Goal: Book appointment/travel/reservation

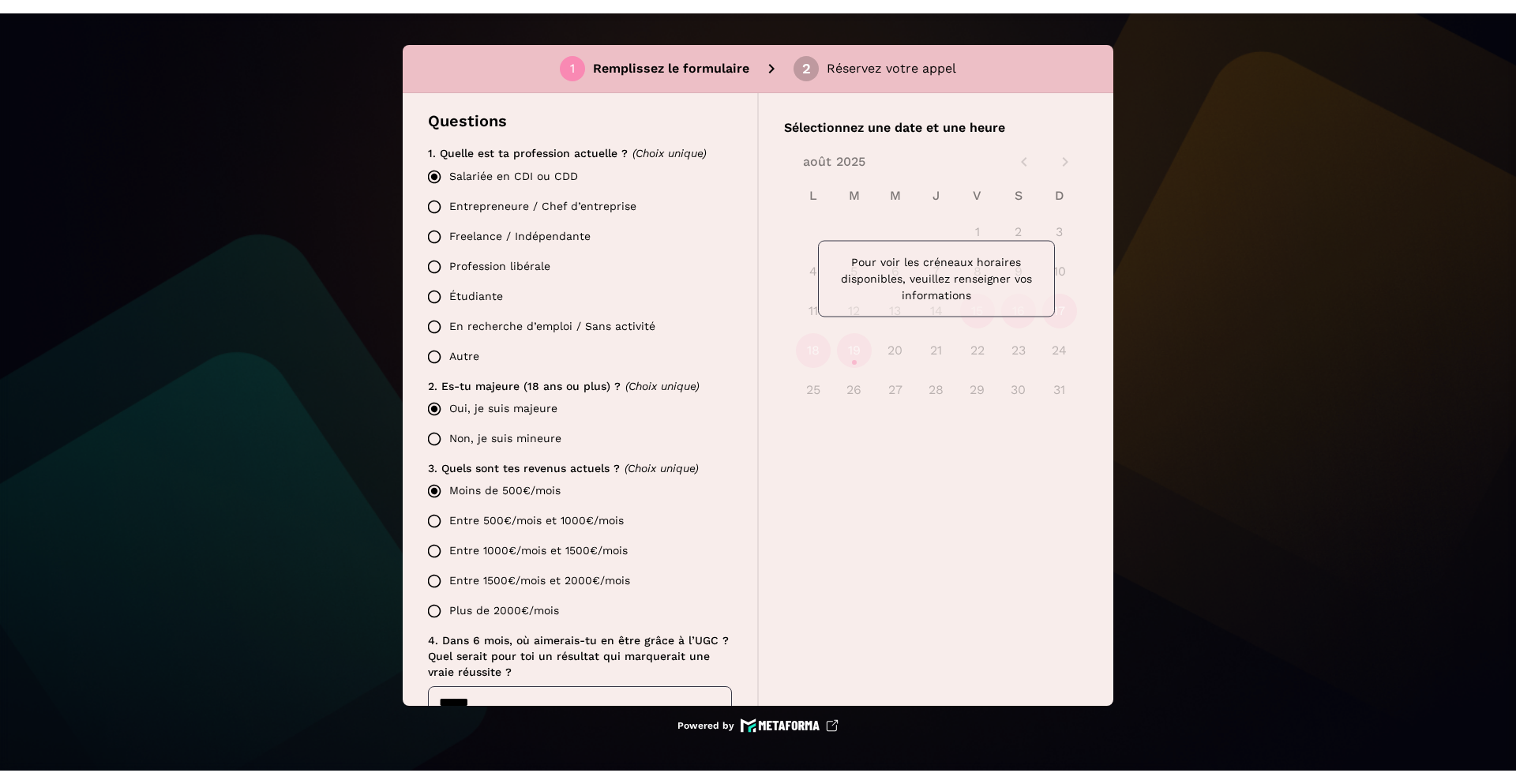
scroll to position [366, 0]
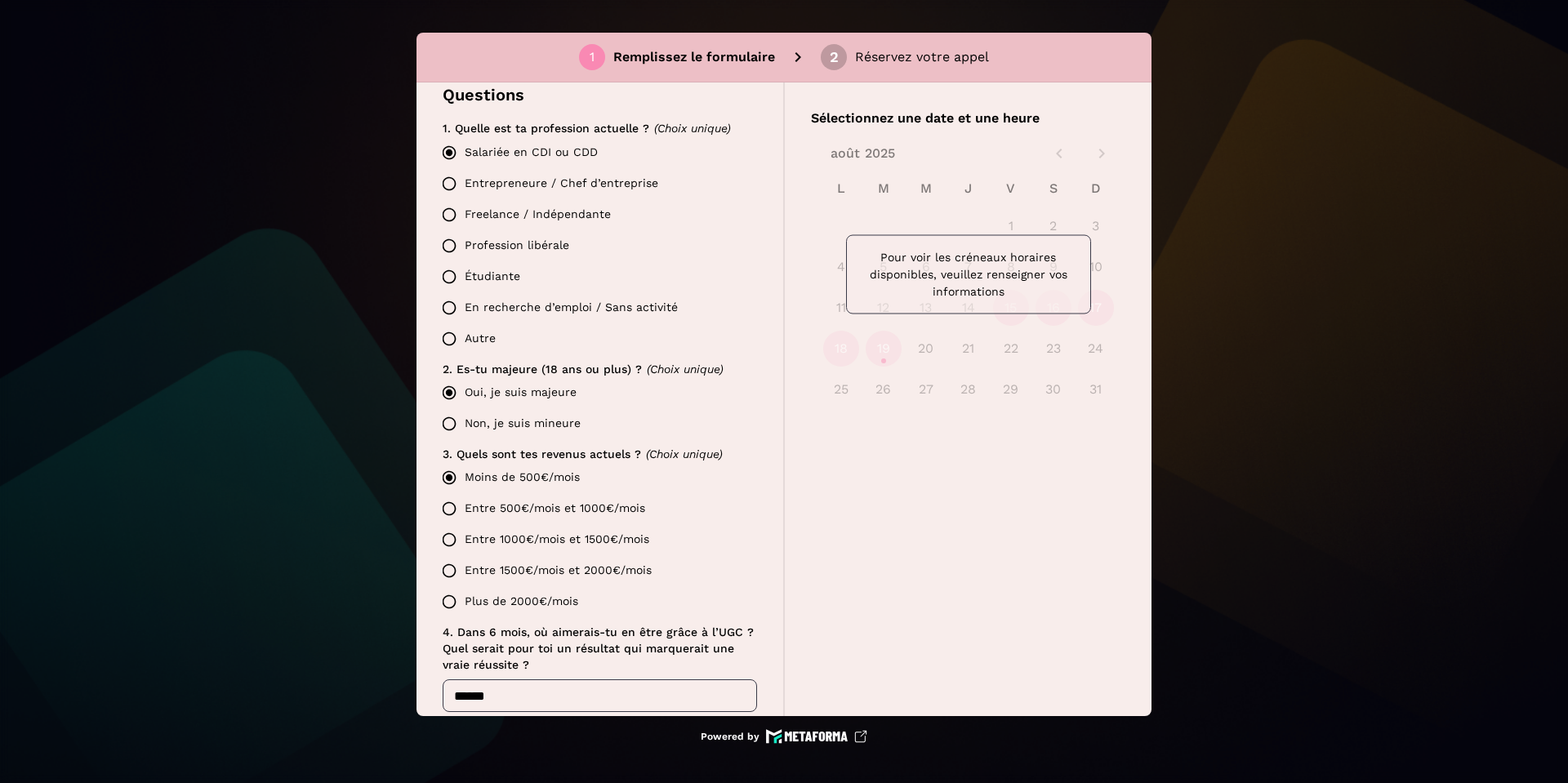
click at [1442, 93] on div "1 Remplissez le formulaire 2 Réservez votre appel Candidature YouGC Academy 🚨 A…" at bounding box center [784, 391] width 1568 height 783
click at [1344, 118] on div "1 Remplissez le formulaire 2 Réservez votre appel Candidature YouGC Academy 🚨 A…" at bounding box center [784, 391] width 1568 height 783
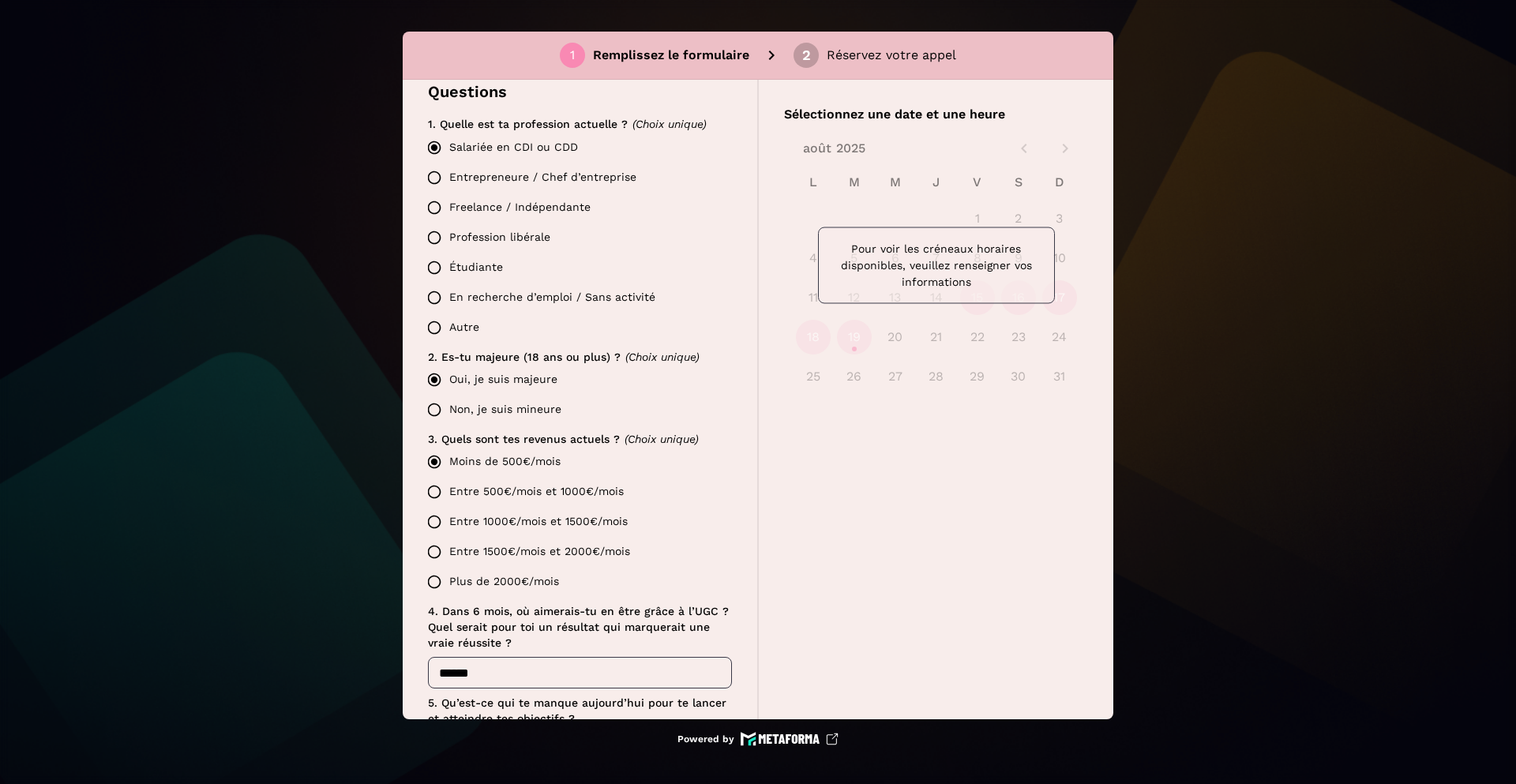
click at [1233, 162] on div "1 Remplissez le formulaire 2 Réservez votre appel Candidature YouGC Academy 🚨 A…" at bounding box center [758, 392] width 1516 height 784
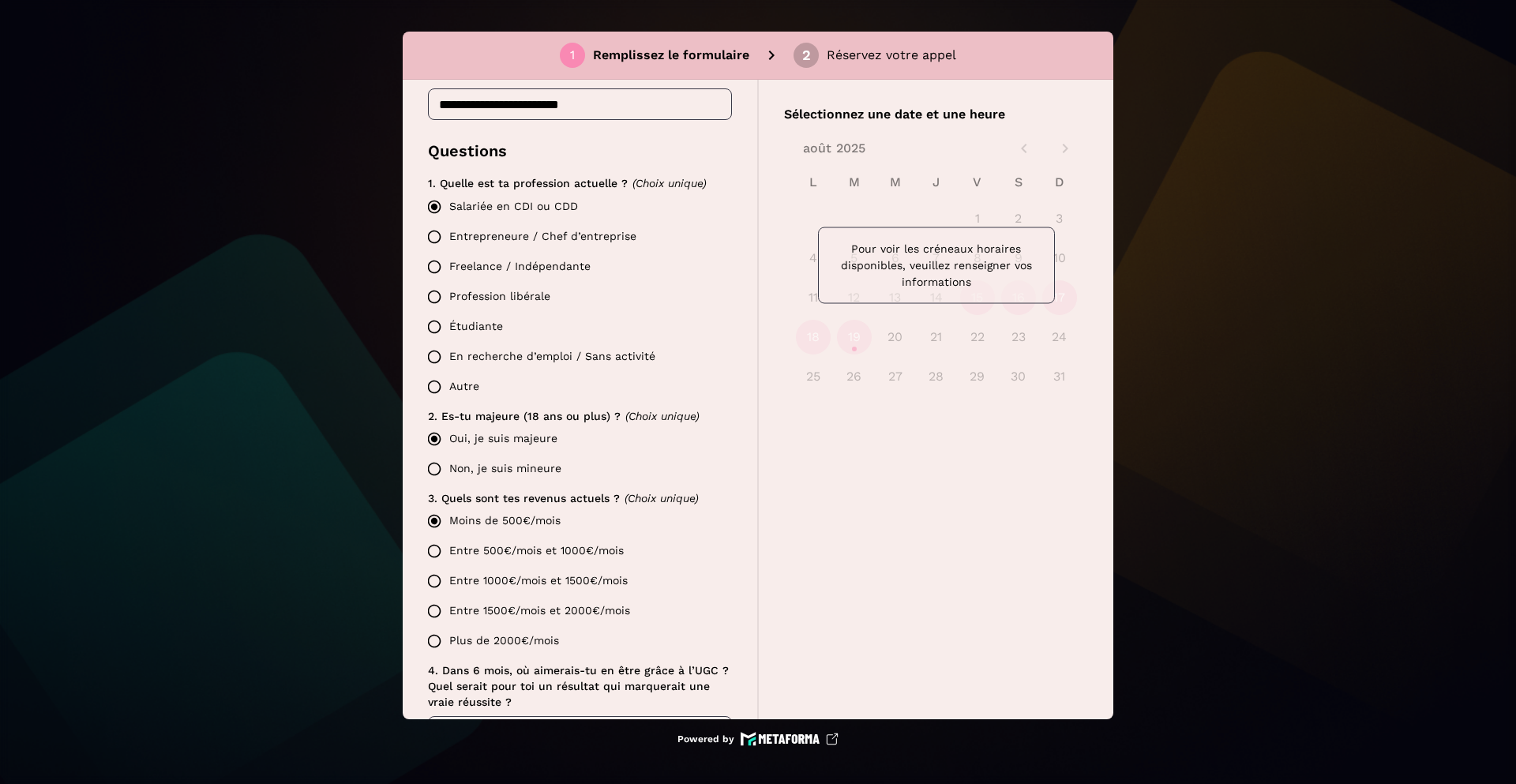
scroll to position [366, 0]
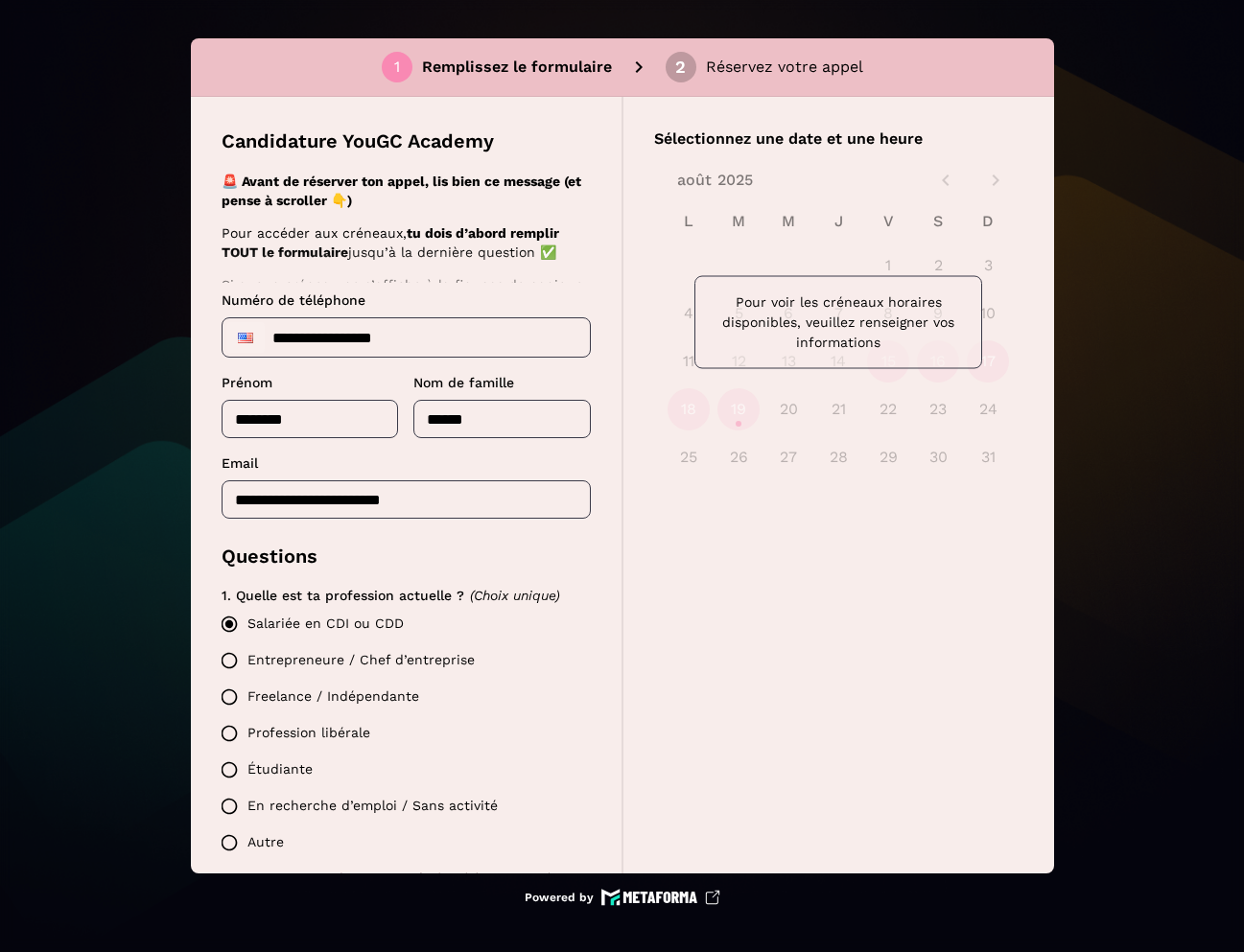
click at [1185, 565] on div "1 Remplissez le formulaire 2 Réservez votre appel Candidature YouGC Academy 🚨 A…" at bounding box center [622, 476] width 1244 height 952
